Goal: Use online tool/utility

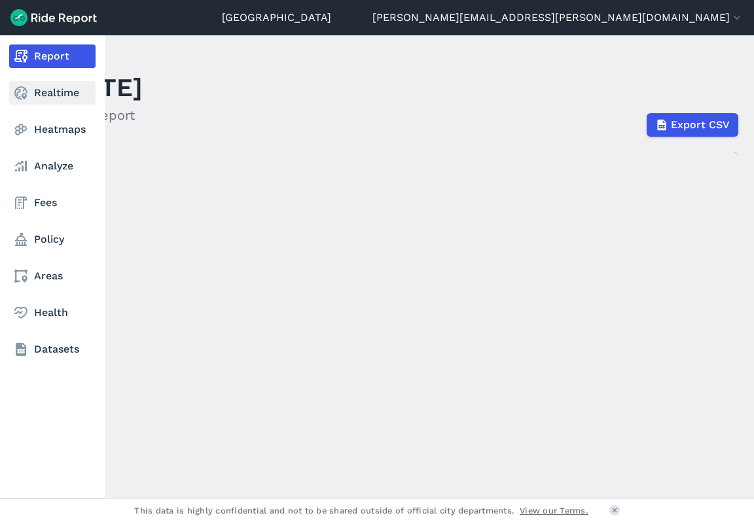
drag, startPoint x: 171, startPoint y: 82, endPoint x: 38, endPoint y: 81, distance: 133.5
click at [38, 81] on div "Report Realtime Heatmaps Analyze Fees Policy Areas Health Datasets [DATE] Daily…" at bounding box center [377, 266] width 754 height 463
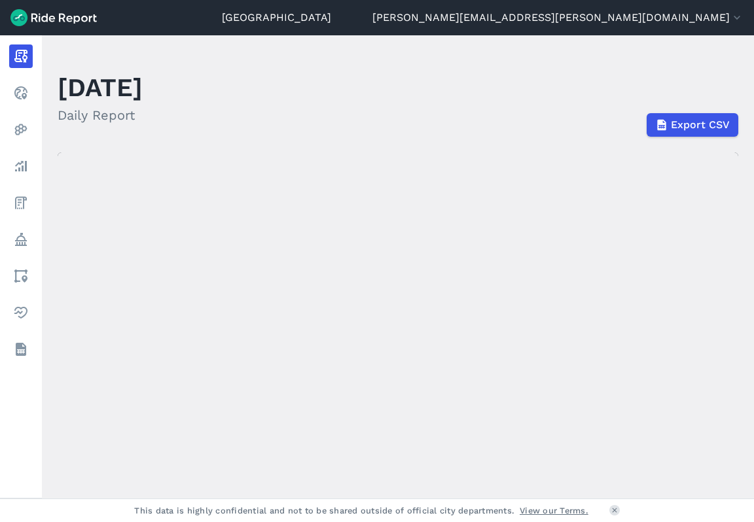
drag, startPoint x: 38, startPoint y: 81, endPoint x: 143, endPoint y: 89, distance: 105.0
click at [143, 89] on h1 "[DATE]" at bounding box center [100, 87] width 85 height 36
click at [143, 87] on h1 "[DATE]" at bounding box center [100, 87] width 85 height 36
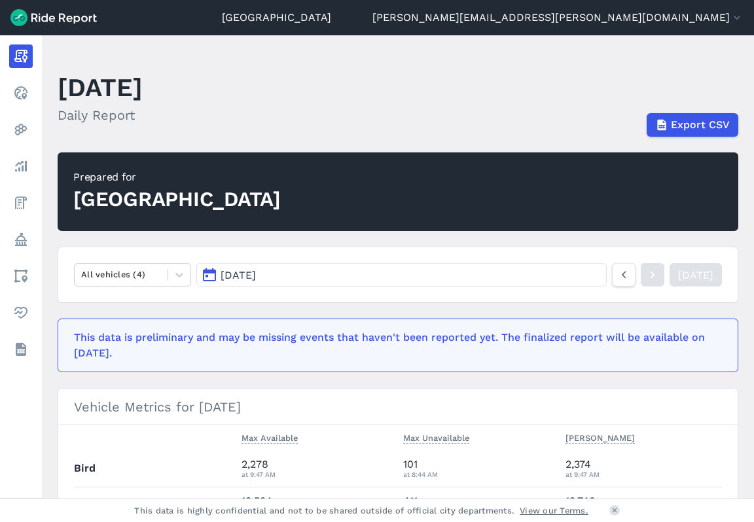
drag, startPoint x: 249, startPoint y: 90, endPoint x: 191, endPoint y: 87, distance: 57.7
click at [143, 87] on h1 "[DATE]" at bounding box center [100, 87] width 85 height 36
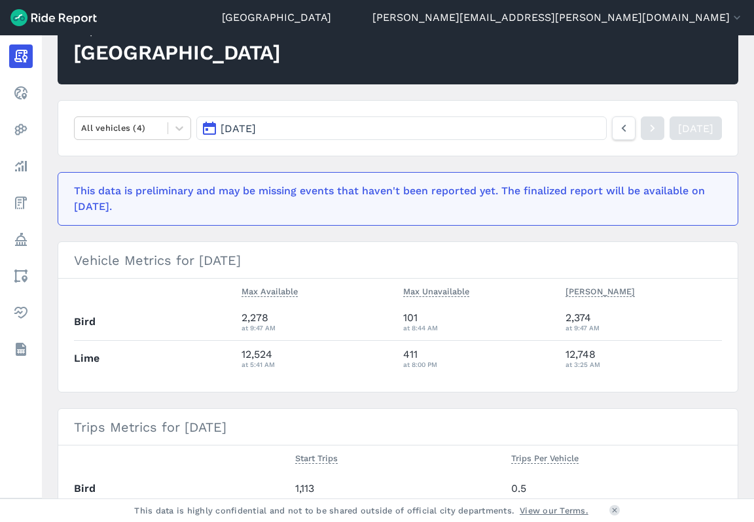
scroll to position [144, 0]
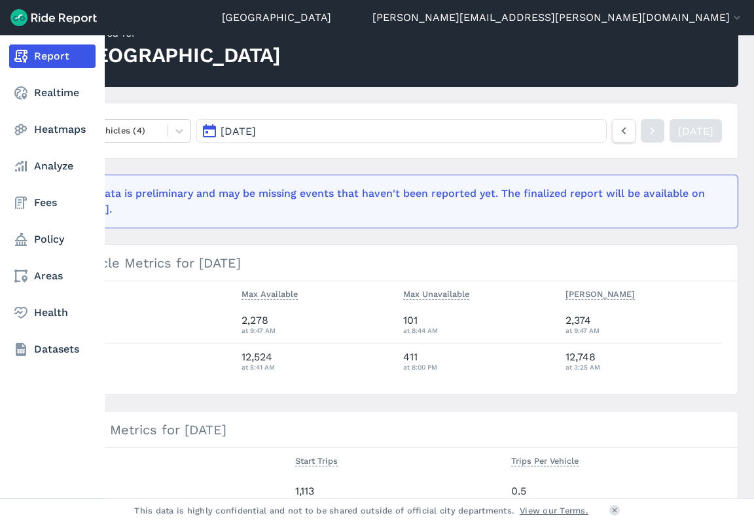
click at [8, 166] on nav "Report Realtime Heatmaps Analyze Fees Policy Areas Health Datasets" at bounding box center [52, 202] width 105 height 335
click at [20, 166] on icon at bounding box center [21, 166] width 16 height 16
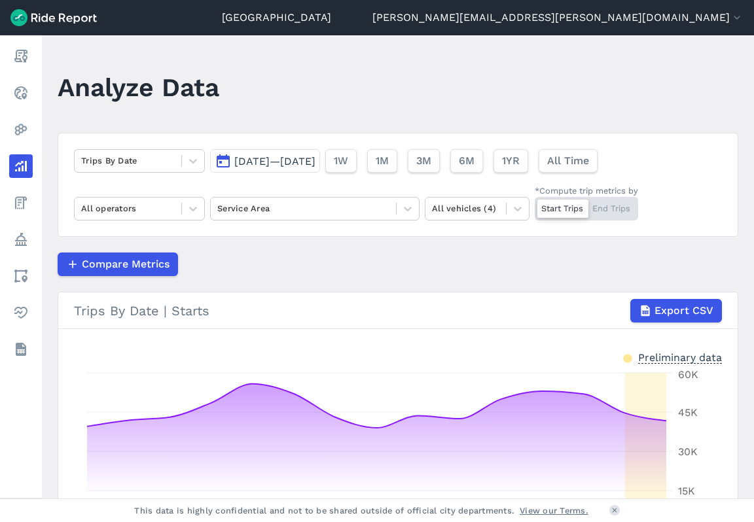
click at [252, 161] on span "[DATE]—[DATE]" at bounding box center [274, 161] width 81 height 12
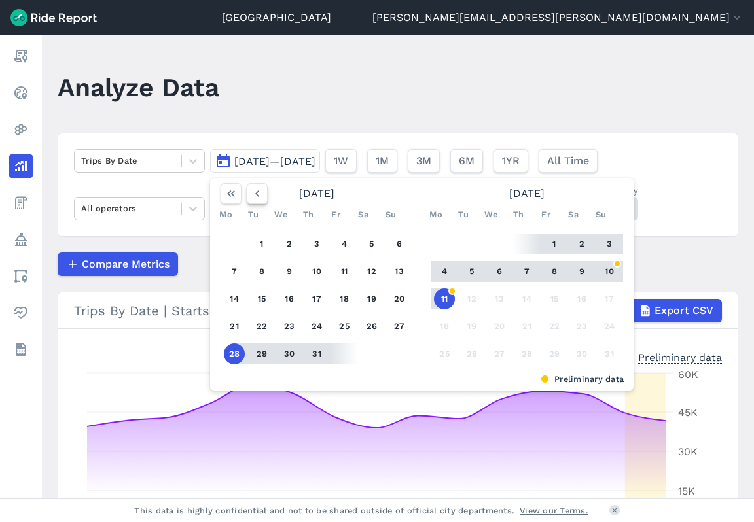
click at [258, 194] on icon "button" at bounding box center [257, 193] width 13 height 13
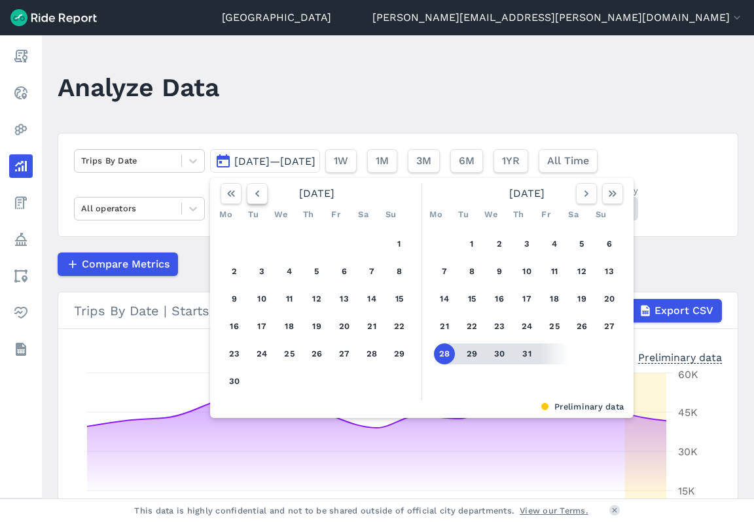
click at [258, 194] on icon "button" at bounding box center [257, 193] width 13 height 13
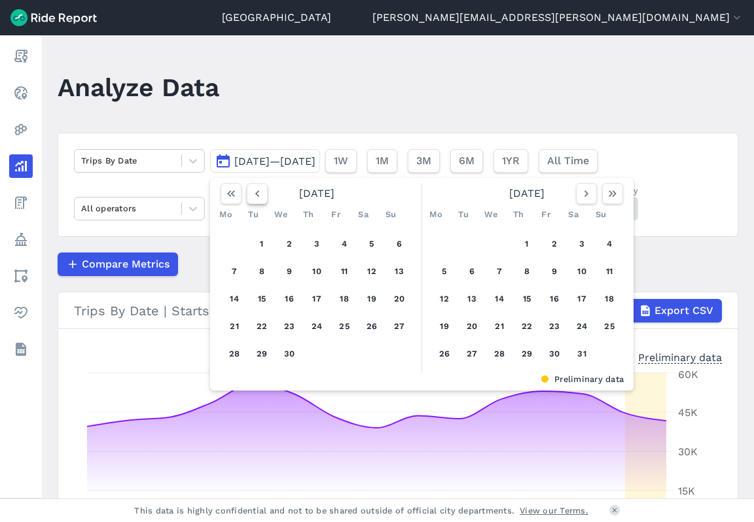
click at [258, 194] on icon "button" at bounding box center [257, 193] width 13 height 13
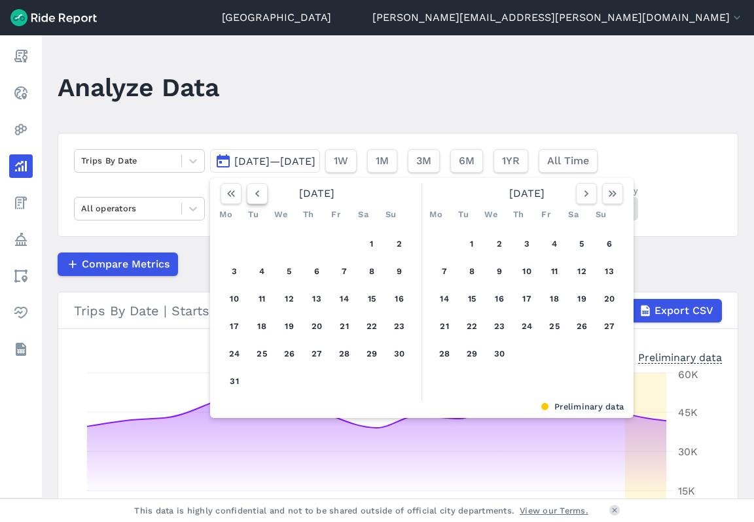
click at [258, 194] on icon "button" at bounding box center [257, 193] width 13 height 13
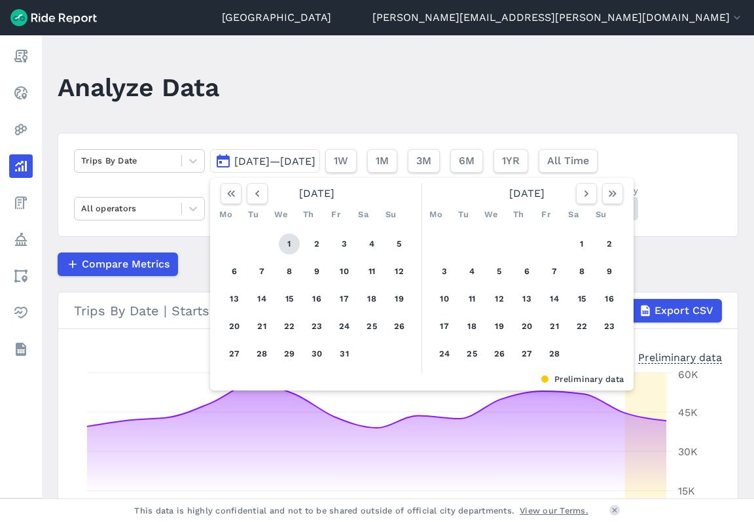
click at [289, 247] on button "1" at bounding box center [289, 244] width 21 height 21
click at [587, 196] on icon "button" at bounding box center [586, 193] width 13 height 13
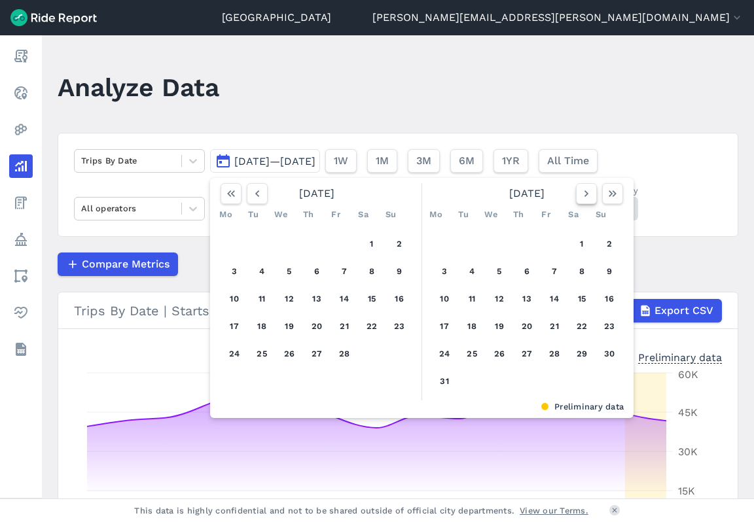
click at [587, 196] on icon "button" at bounding box center [586, 193] width 13 height 13
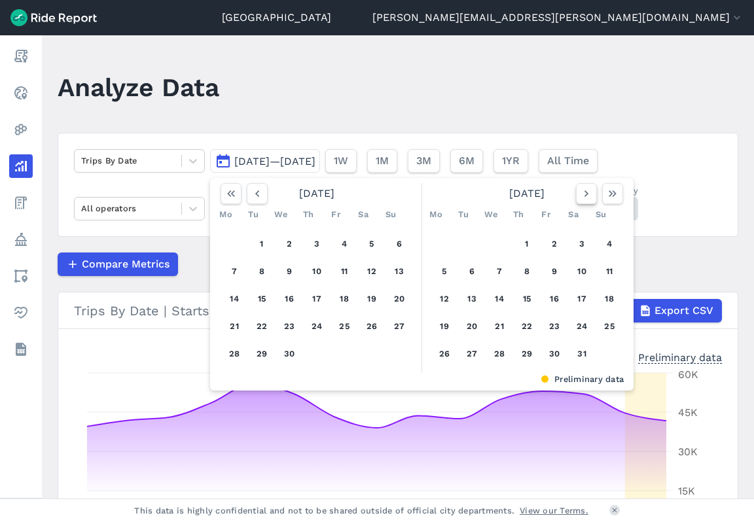
click at [587, 196] on icon "button" at bounding box center [586, 193] width 13 height 13
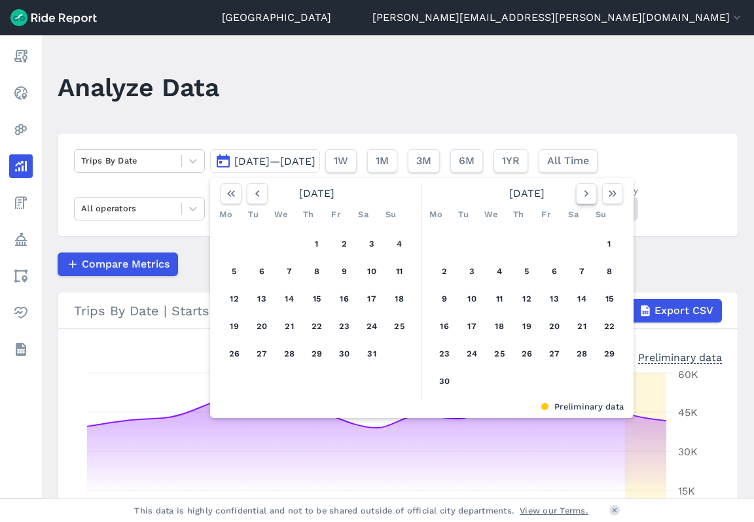
click at [587, 196] on icon "button" at bounding box center [586, 193] width 13 height 13
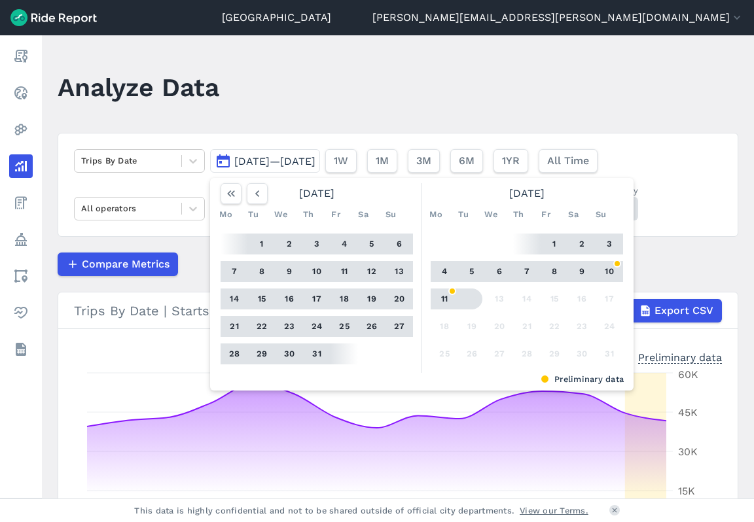
click at [458, 295] on div at bounding box center [470, 299] width 24 height 21
click at [442, 301] on button "11" at bounding box center [444, 299] width 21 height 21
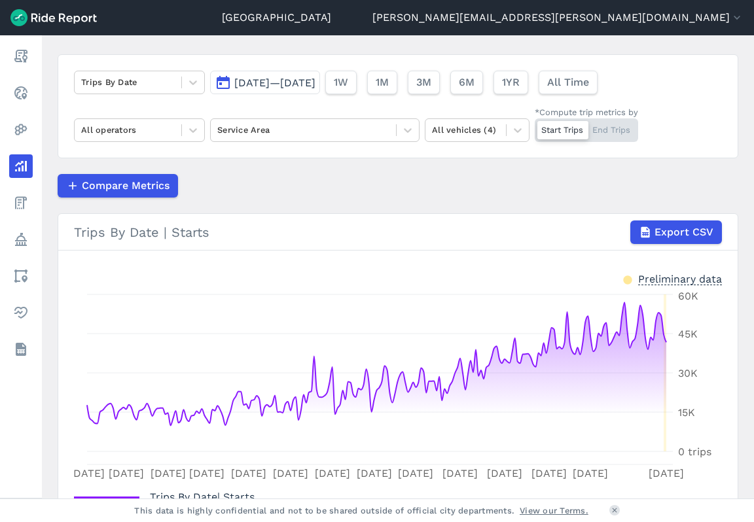
scroll to position [79, 0]
